Goal: Navigation & Orientation: Find specific page/section

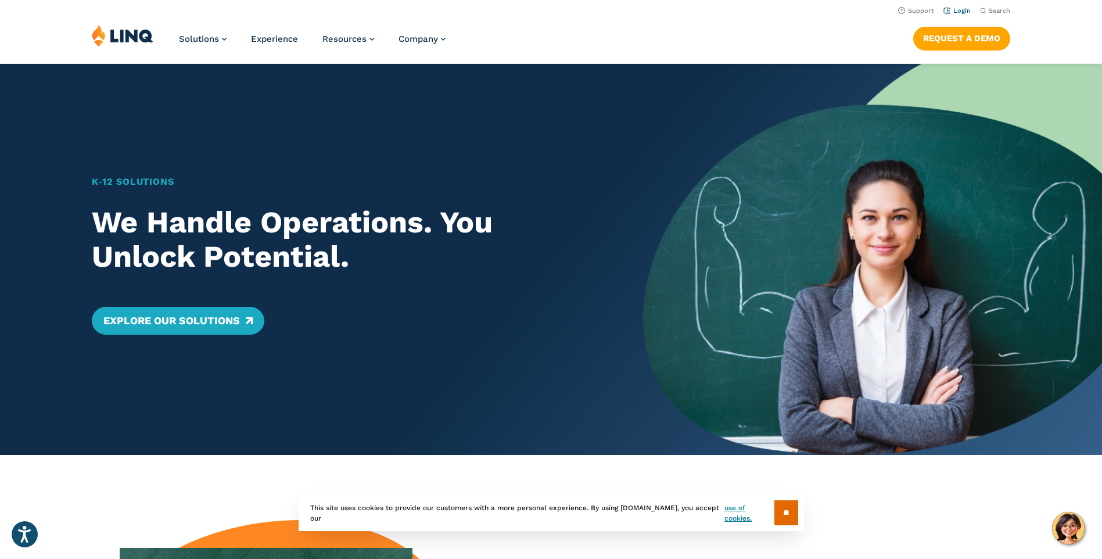
click at [965, 8] on link "Login" at bounding box center [956, 11] width 27 height 8
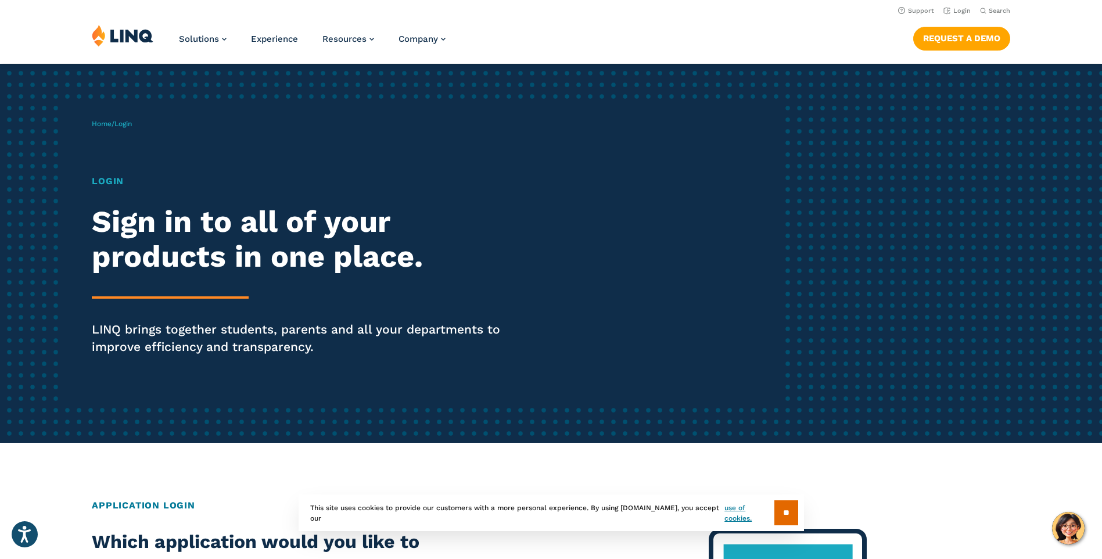
click at [131, 125] on span "Login" at bounding box center [122, 124] width 17 height 8
click at [109, 182] on h1 "Login" at bounding box center [304, 181] width 425 height 14
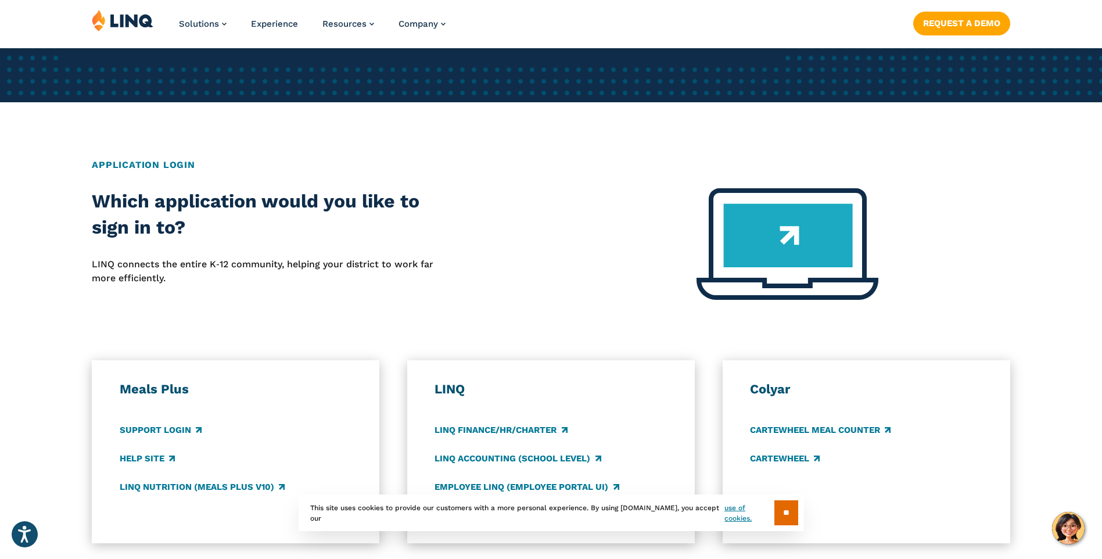
scroll to position [349, 0]
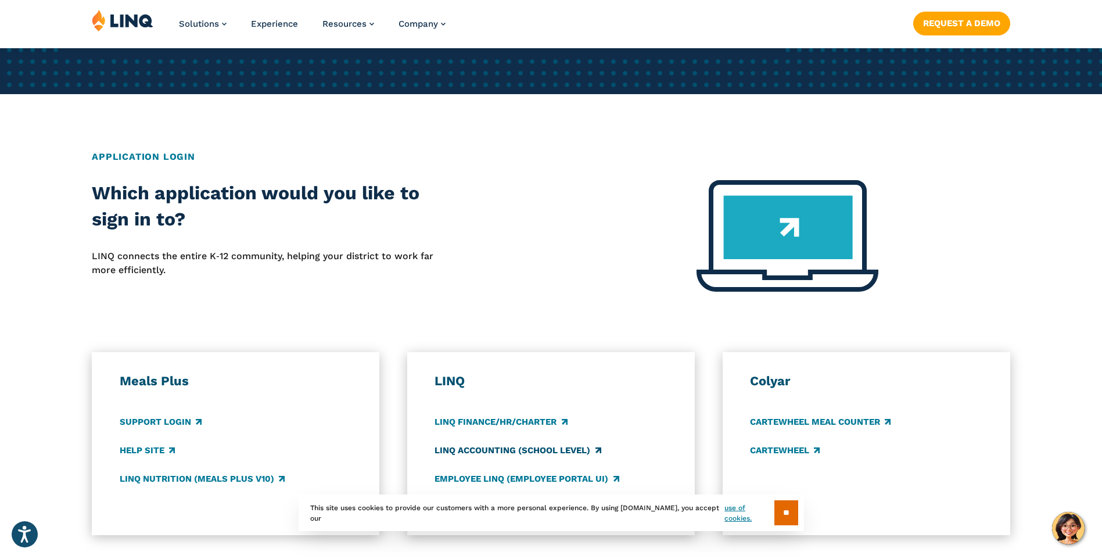
click at [444, 444] on link "LINQ Accounting (school level)" at bounding box center [517, 450] width 166 height 13
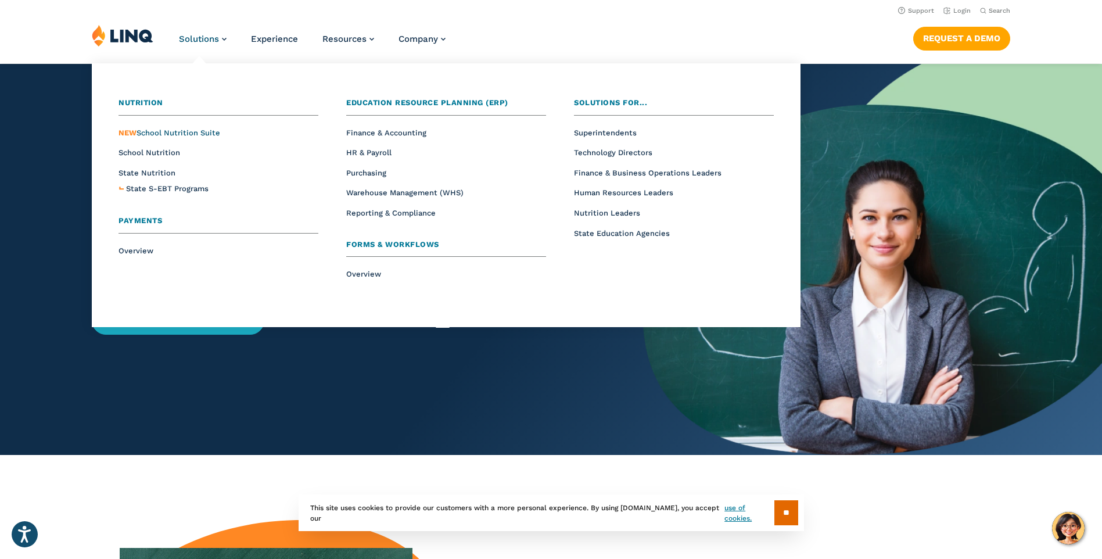
click at [179, 134] on span "NEW School Nutrition Suite" at bounding box center [169, 132] width 102 height 9
